Goal: Use online tool/utility: Utilize a website feature to perform a specific function

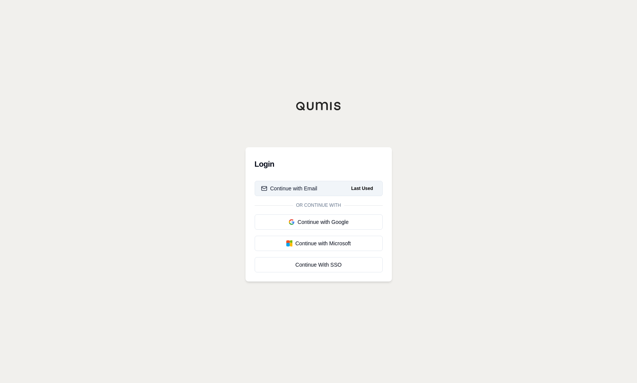
click at [310, 193] on button "Continue with Email Last Used" at bounding box center [319, 188] width 128 height 15
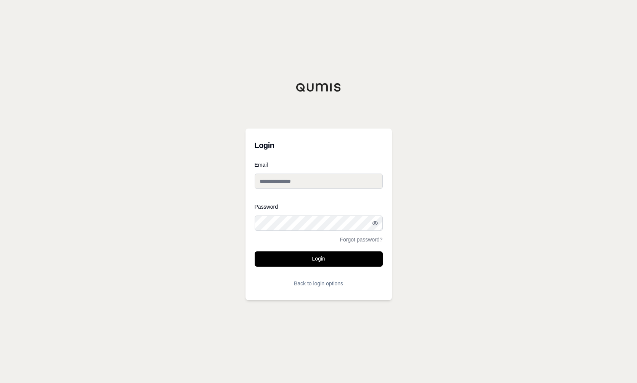
click at [294, 176] on input "Email" at bounding box center [319, 181] width 128 height 15
type input "**********"
click at [255, 251] on button "Login" at bounding box center [319, 258] width 128 height 15
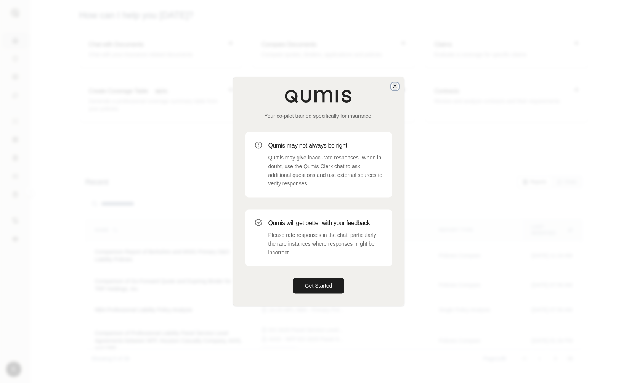
click at [397, 87] on icon "button" at bounding box center [395, 86] width 6 height 6
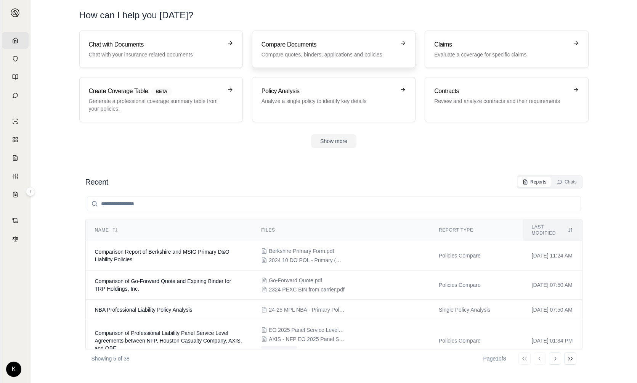
click at [355, 45] on h3 "Compare Documents" at bounding box center [329, 44] width 134 height 9
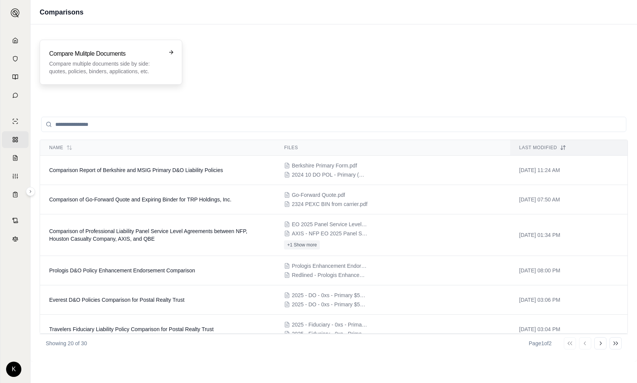
click at [134, 67] on p "Compare multiple documents side by side: quotes, policies, binders, application…" at bounding box center [105, 67] width 113 height 15
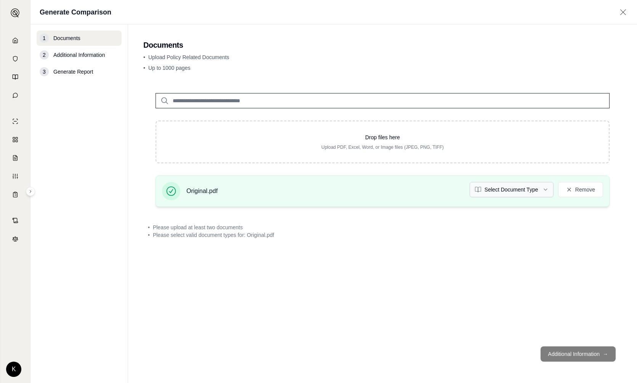
click at [547, 191] on html "Home Vault Prompts Chats Single Policy Comparisons Claims Custom Report Coverag…" at bounding box center [318, 191] width 637 height 383
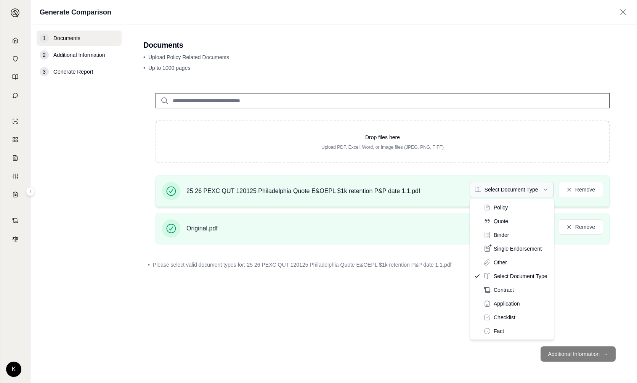
click at [548, 190] on html "Home Vault Prompts Chats Single Policy Comparisons Claims Custom Report Coverag…" at bounding box center [318, 191] width 637 height 383
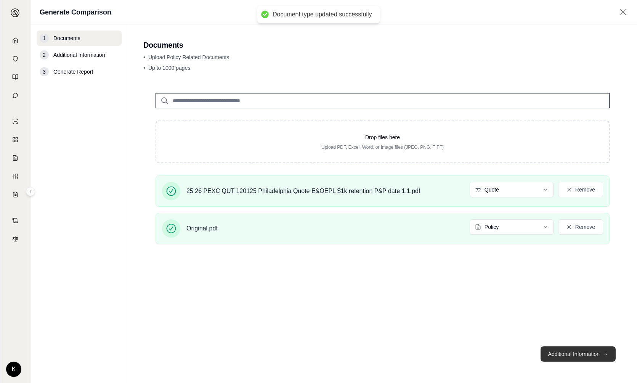
click at [580, 352] on button "Additional Information →" at bounding box center [578, 353] width 75 height 15
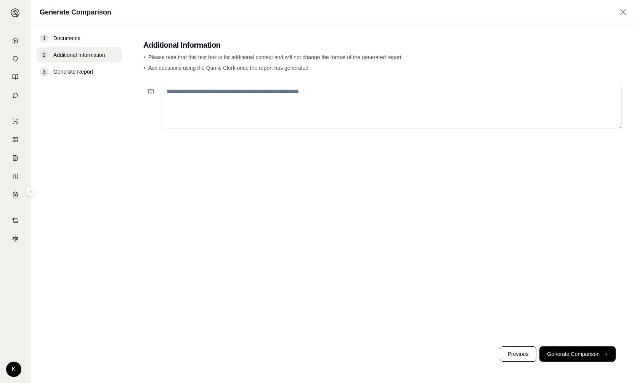
click at [230, 92] on textarea at bounding box center [392, 106] width 460 height 45
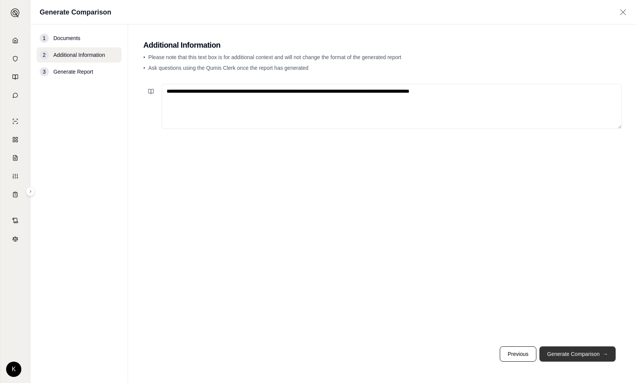
type textarea "**********"
click at [602, 357] on button "Generate Comparison →" at bounding box center [578, 353] width 76 height 15
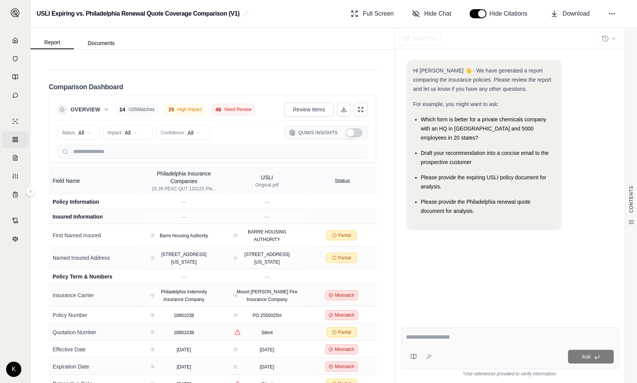
scroll to position [1987, 0]
